Goal: Information Seeking & Learning: Learn about a topic

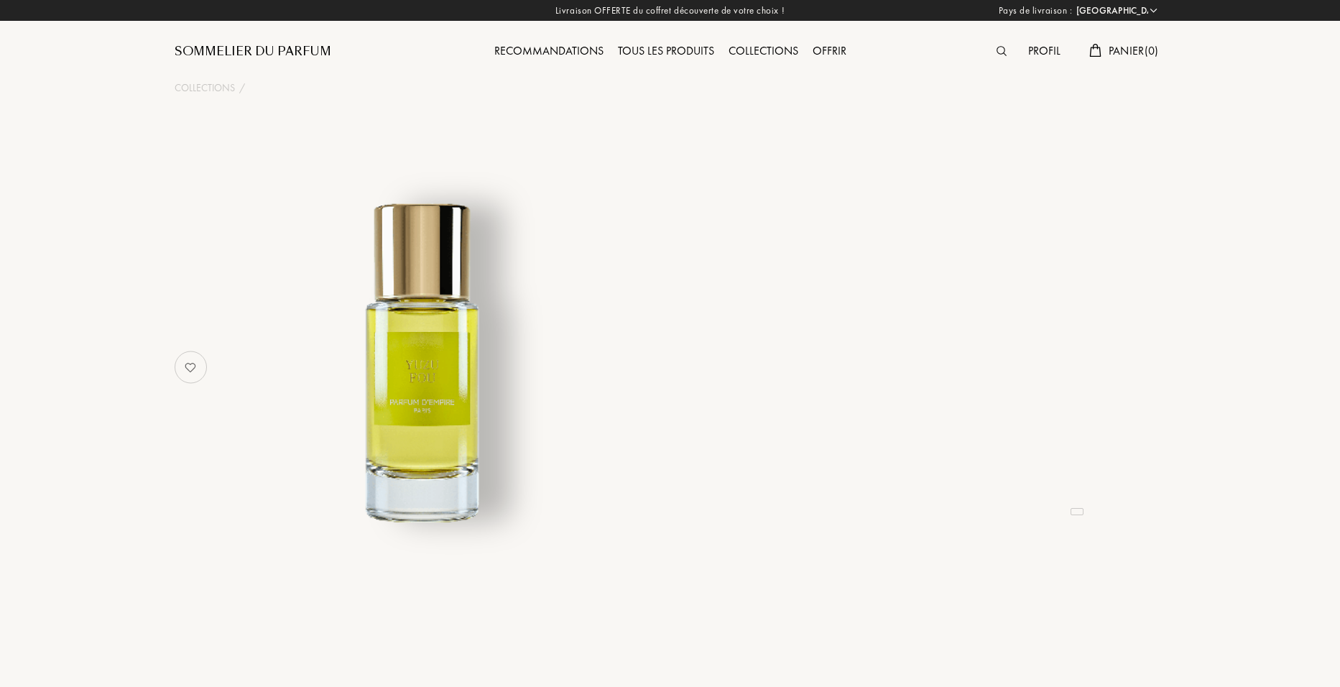
select select "FR"
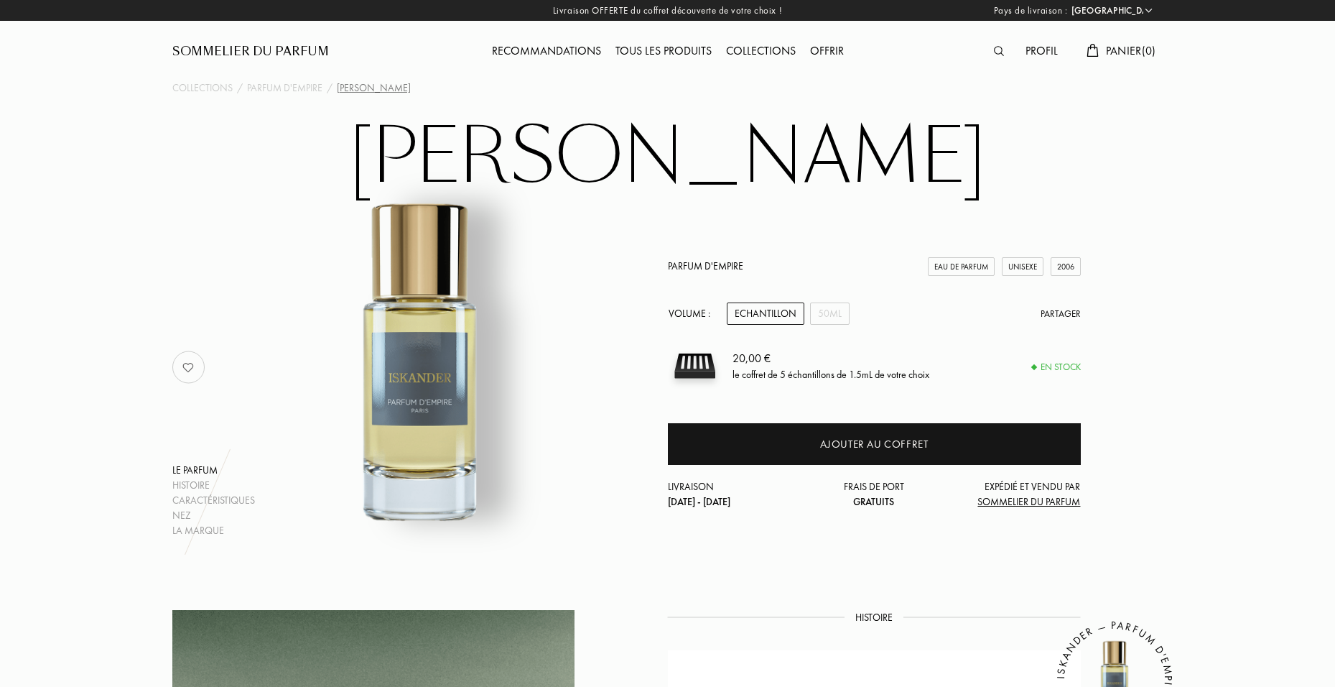
select select "FR"
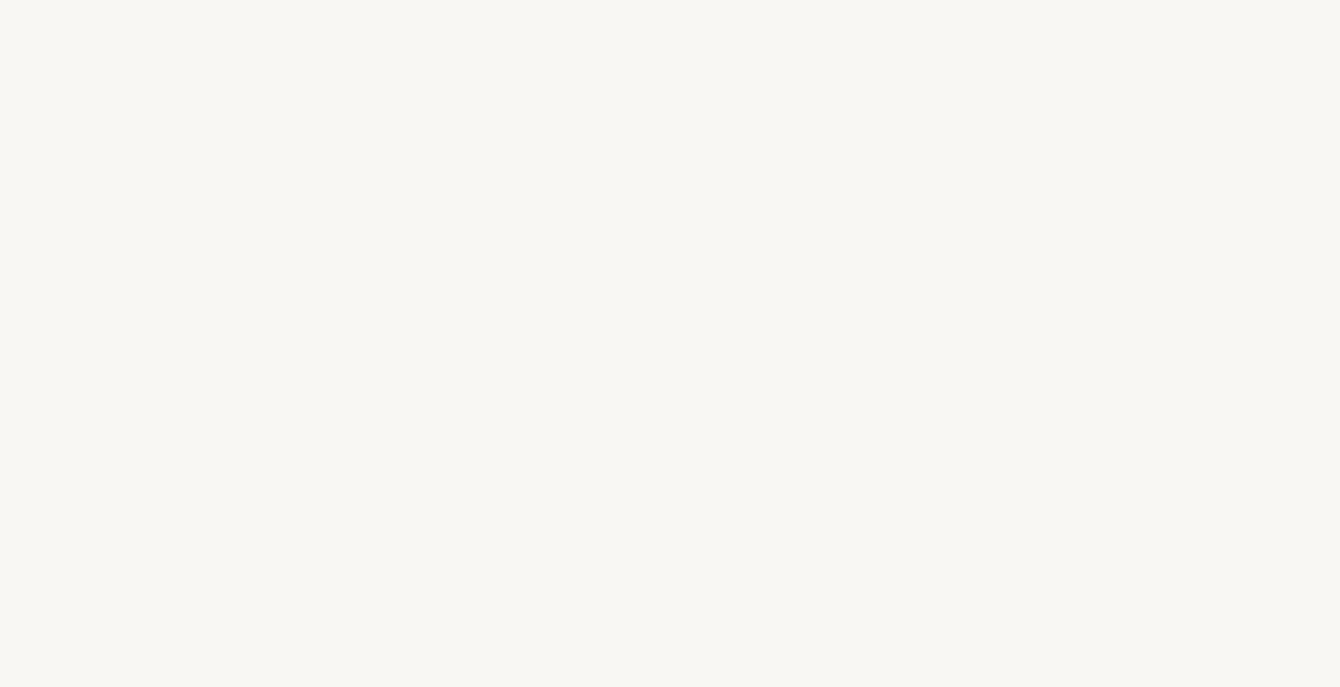
select select "FR"
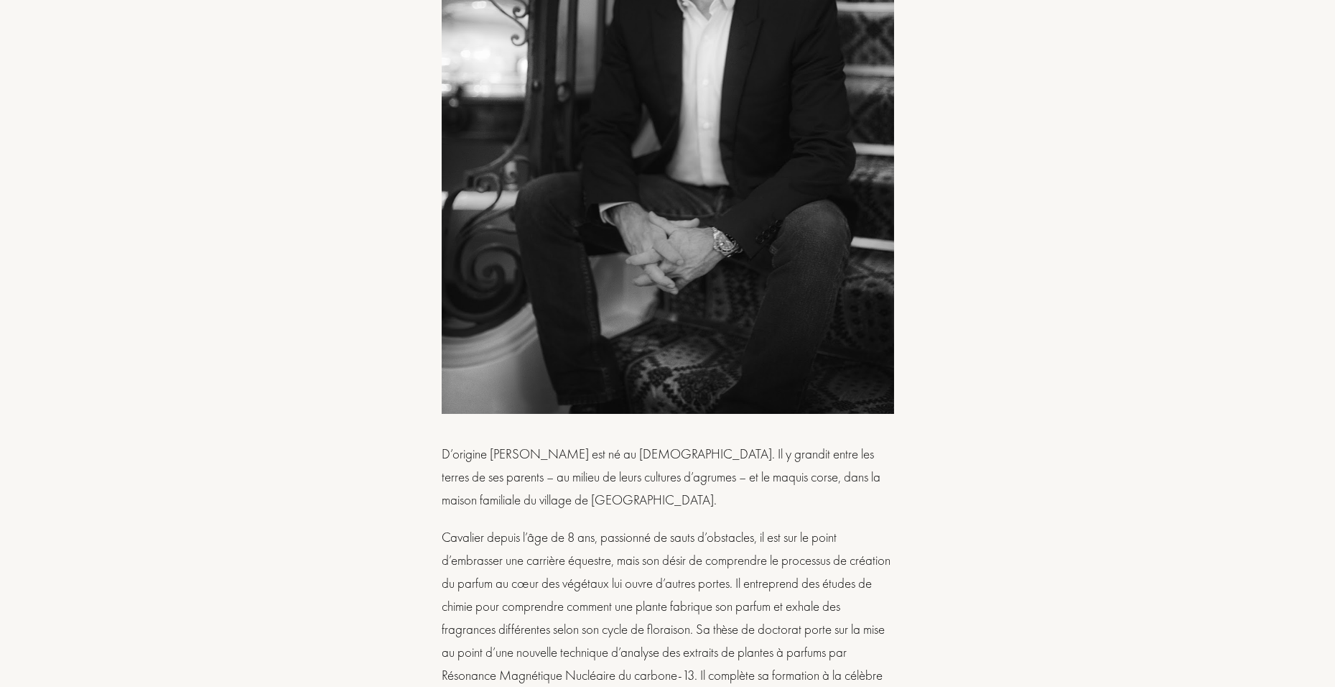
scroll to position [1580, 0]
